Goal: Information Seeking & Learning: Learn about a topic

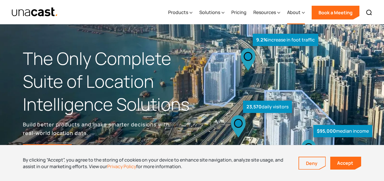
click at [298, 11] on div "About" at bounding box center [293, 12] width 13 height 7
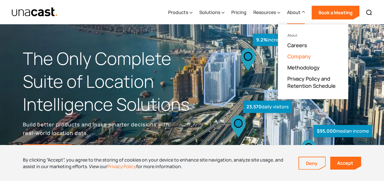
click at [298, 55] on link "Company" at bounding box center [298, 56] width 23 height 7
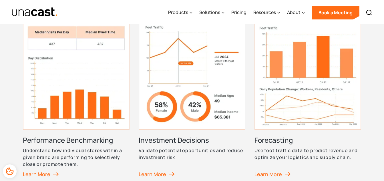
scroll to position [543, 0]
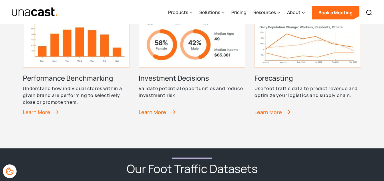
click at [159, 111] on div "Learn More" at bounding box center [157, 112] width 37 height 9
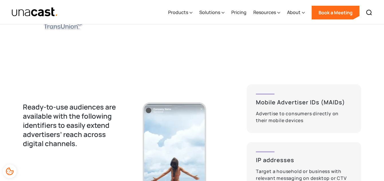
scroll to position [1086, 0]
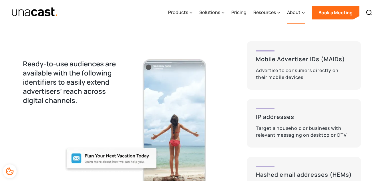
click at [295, 12] on div "About" at bounding box center [293, 12] width 13 height 7
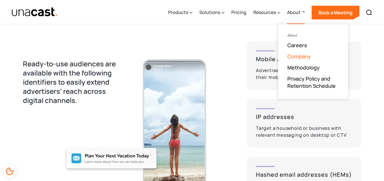
click at [299, 55] on link "Company" at bounding box center [298, 56] width 23 height 7
